Goal: Transaction & Acquisition: Book appointment/travel/reservation

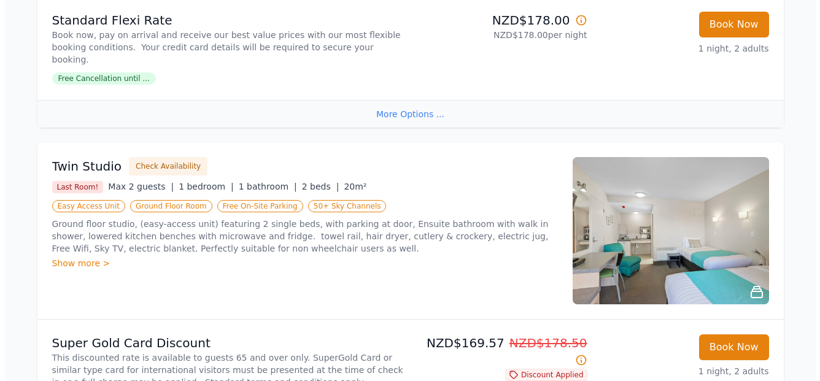
scroll to position [885, 0]
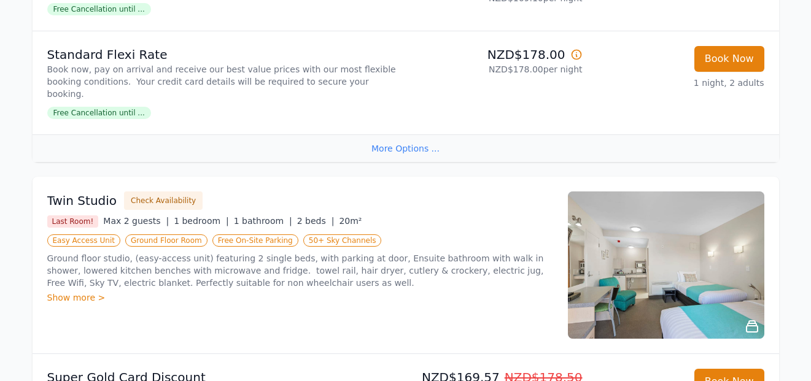
click at [417, 148] on div "More Options ..." at bounding box center [406, 148] width 746 height 28
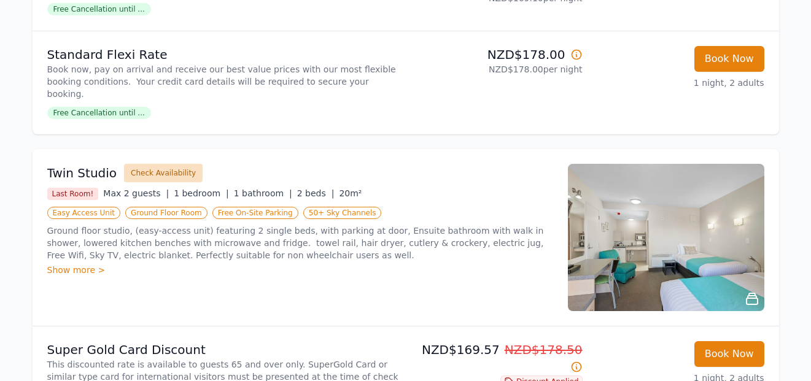
click at [179, 169] on button "Check Availability" at bounding box center [163, 173] width 79 height 18
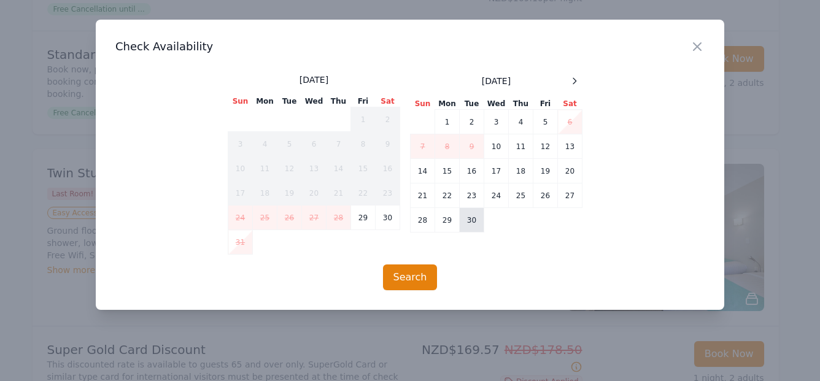
click at [471, 214] on td "30" at bounding box center [472, 220] width 25 height 25
click at [419, 274] on button "Search" at bounding box center [410, 278] width 55 height 26
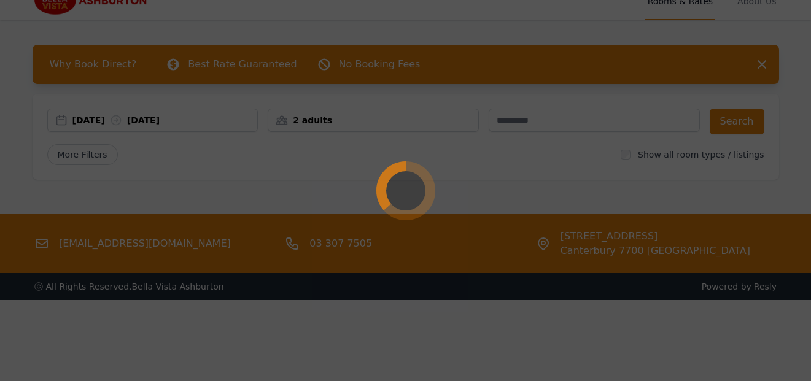
scroll to position [0, 0]
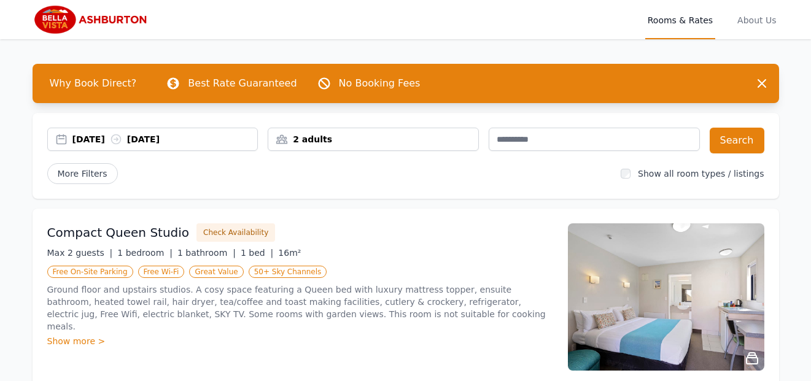
click at [91, 82] on span "Why Book Direct?" at bounding box center [93, 83] width 107 height 25
click at [341, 138] on div "2 adults" at bounding box center [373, 139] width 210 height 12
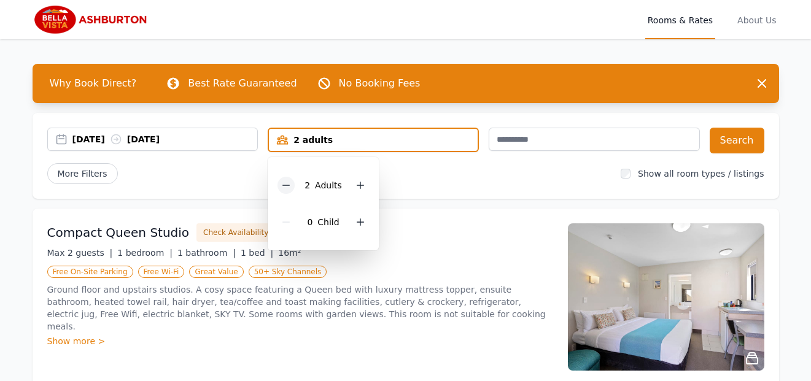
click at [285, 187] on icon at bounding box center [286, 185] width 10 height 10
click at [743, 136] on button "Search" at bounding box center [737, 141] width 55 height 26
